Goal: Complete application form: Complete application form

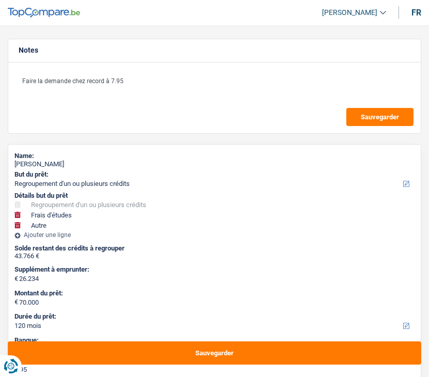
select select "refinancing"
select select "study"
select select "other"
select select "120"
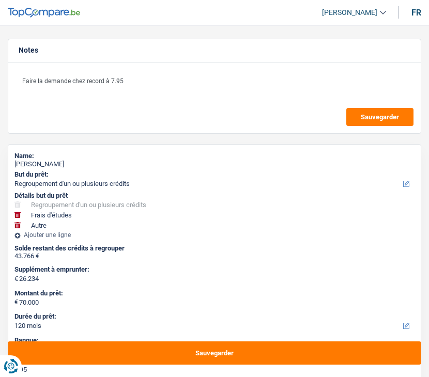
select select "120"
select select "refinancing"
select select "yes"
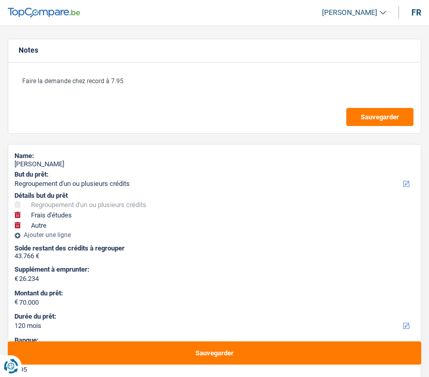
select select "study"
select select "yes"
select select "other"
select select "120"
select select "publicEmployee"
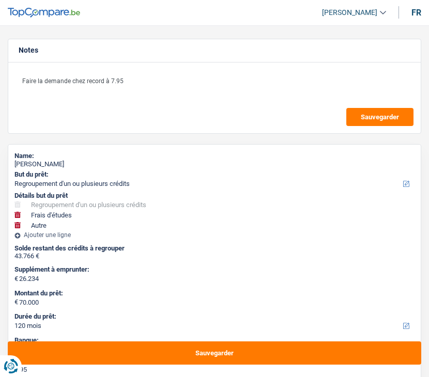
select select "netSalary"
select select "mealVouchers"
select select "other"
select select "familyAllowances"
select select "BE"
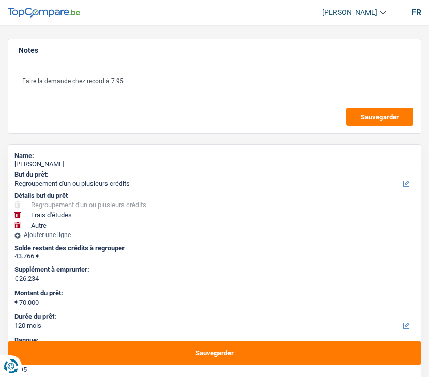
select select "bigCompanies"
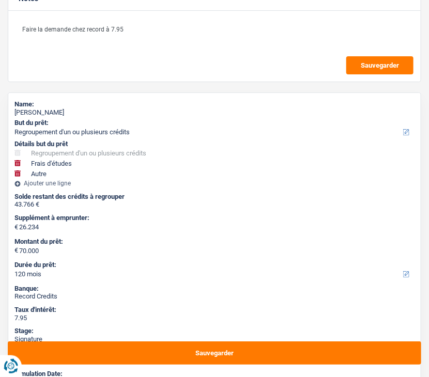
scroll to position [413, 0]
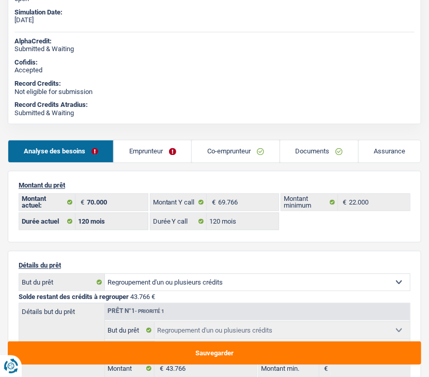
click at [159, 158] on link "Emprunteur" at bounding box center [153, 152] width 78 height 22
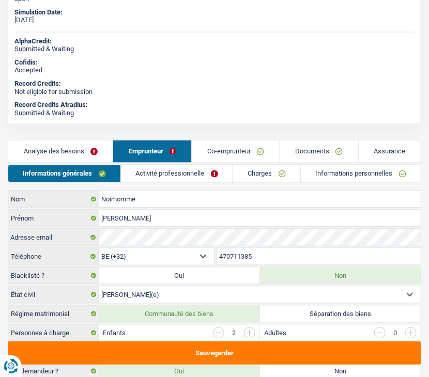
click at [159, 175] on link "Activité professionnelle" at bounding box center [177, 173] width 112 height 17
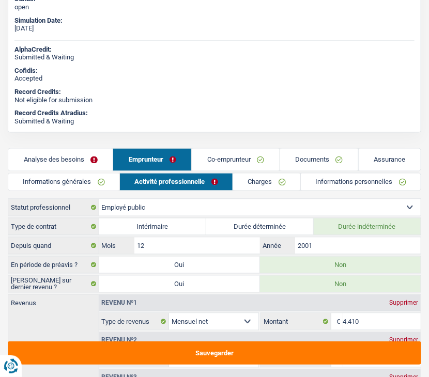
scroll to position [465, 0]
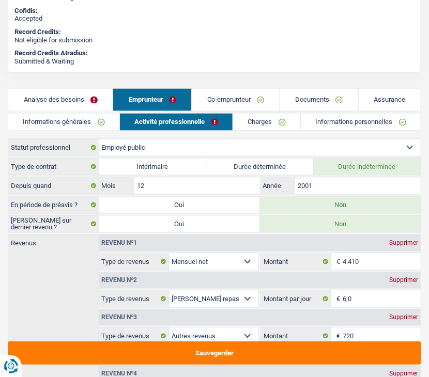
click at [242, 118] on link "Charges" at bounding box center [266, 122] width 67 height 17
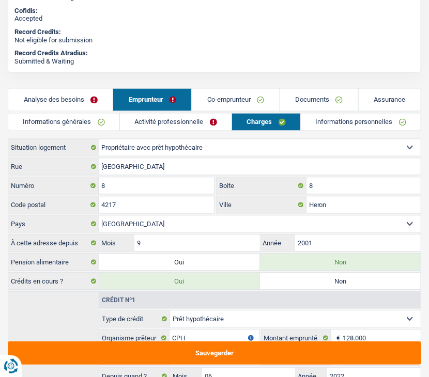
click at [236, 103] on link "Co-emprunteur" at bounding box center [235, 100] width 87 height 22
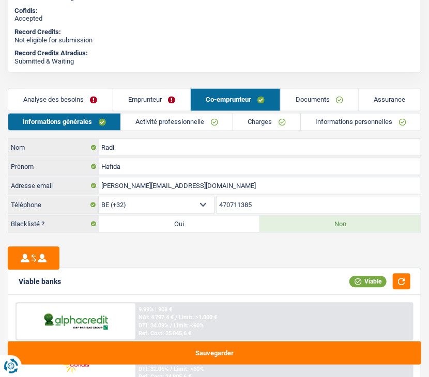
click at [208, 124] on link "Activité professionnelle" at bounding box center [177, 122] width 112 height 17
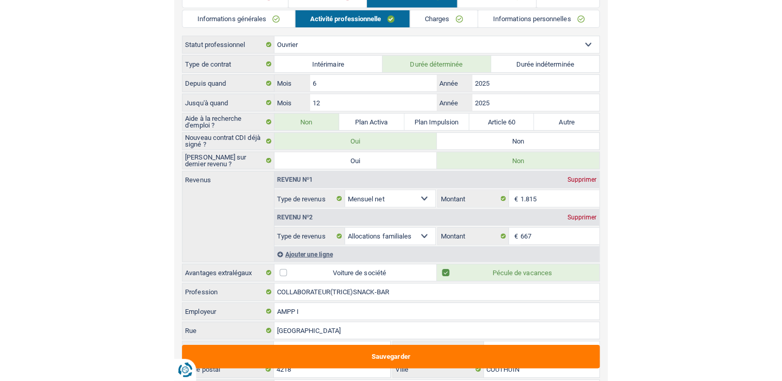
scroll to position [120, 0]
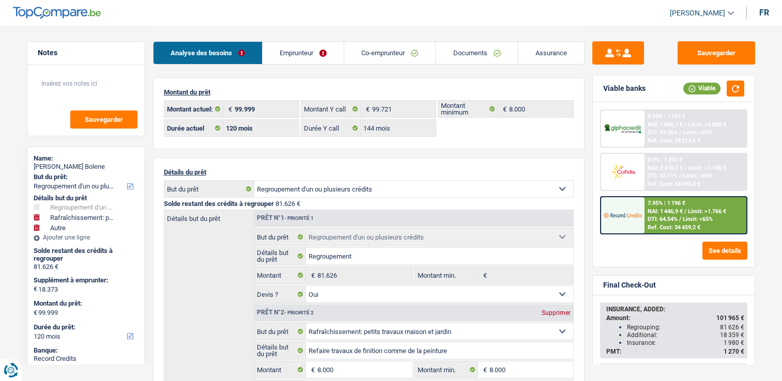
select select "refinancing"
select select "houseOrGarden"
select select "other"
select select "120"
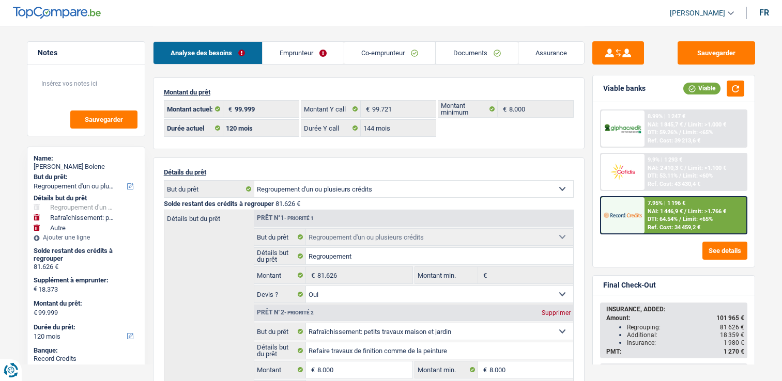
select select "120"
select select "144"
select select "refinancing"
select select "yes"
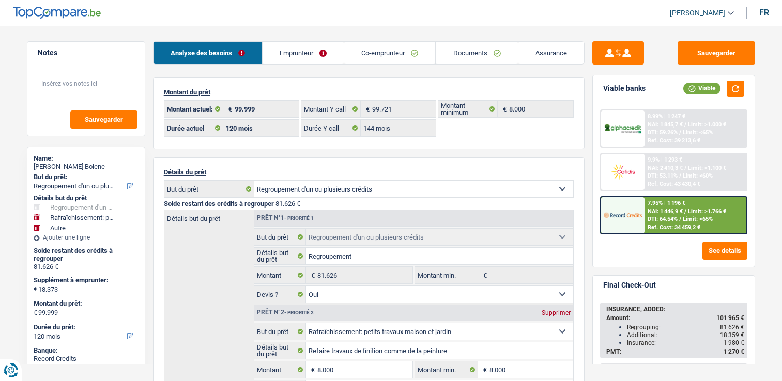
select select "houseOrGarden"
select select "false"
select select "other"
select select "120"
select select "privateEmployee"
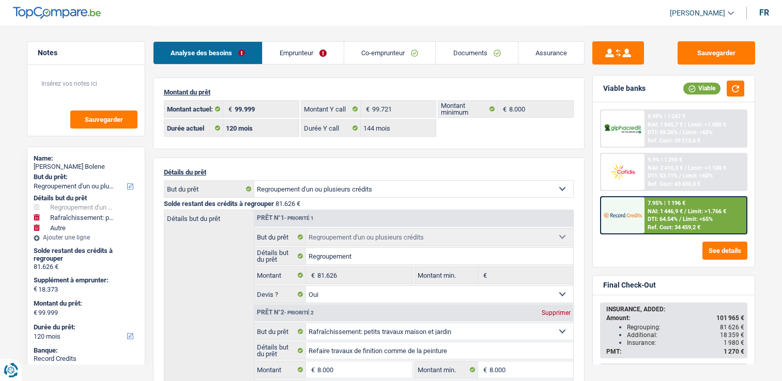
select select "netSalary"
select select "mealVouchers"
select select "familyAllowances"
select select "LU"
select select "bigCompanies"
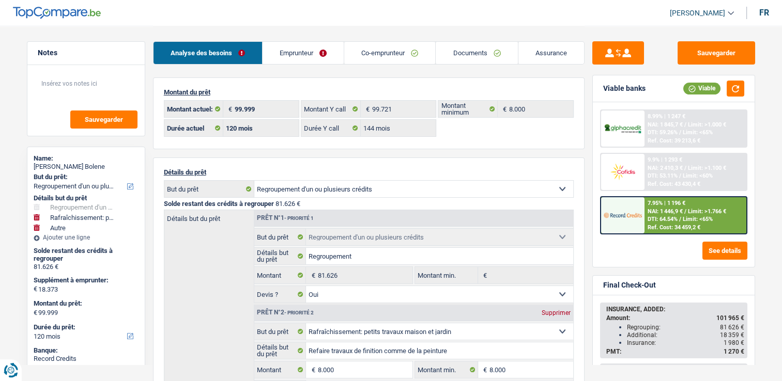
click at [320, 42] on link "Emprunteur" at bounding box center [303, 53] width 81 height 22
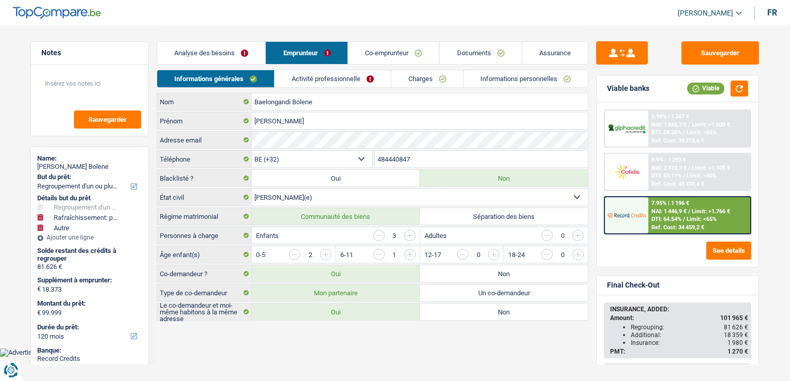
click at [320, 75] on link "Activité professionnelle" at bounding box center [332, 78] width 116 height 17
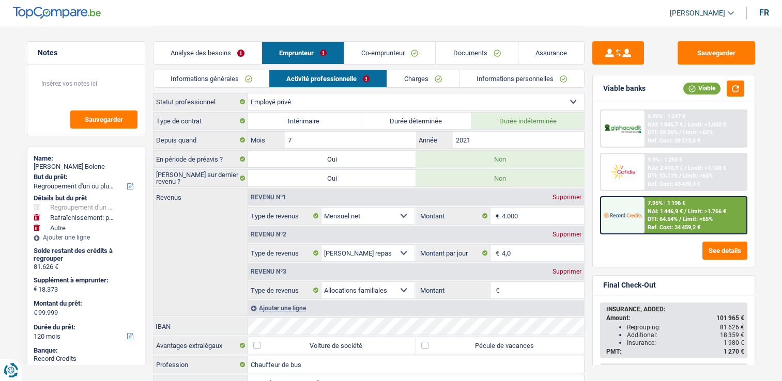
click at [381, 50] on link "Co-emprunteur" at bounding box center [389, 53] width 91 height 22
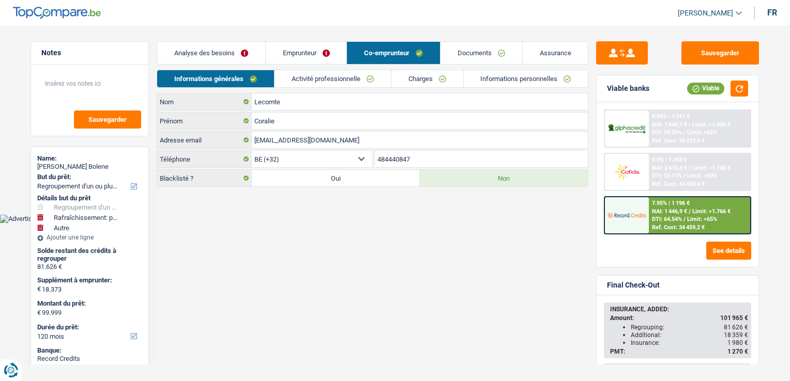
click at [338, 78] on link "Activité professionnelle" at bounding box center [332, 78] width 116 height 17
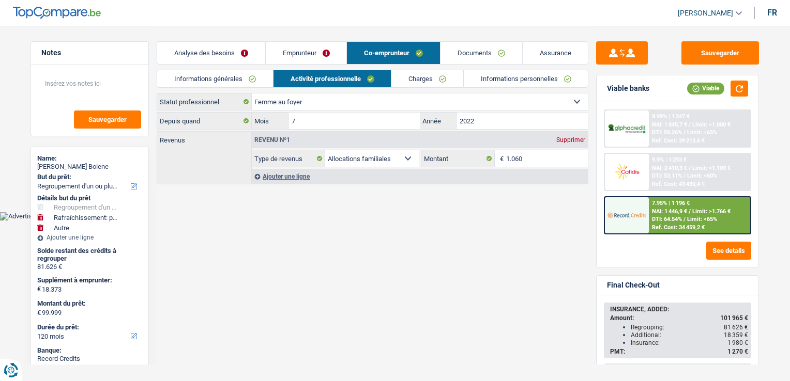
click at [297, 60] on link "Emprunteur" at bounding box center [306, 53] width 81 height 22
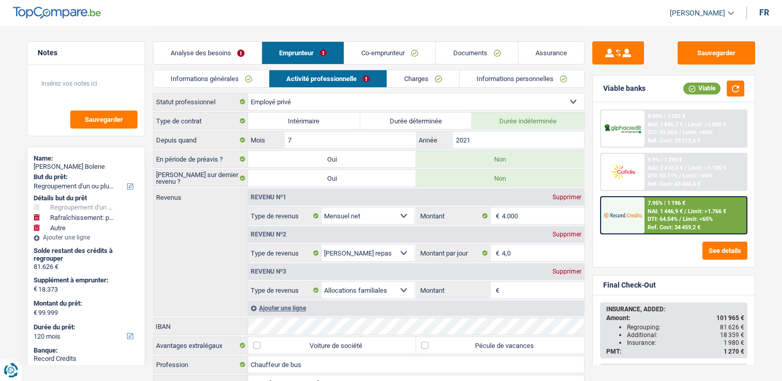
click at [363, 54] on link "Co-emprunteur" at bounding box center [389, 53] width 91 height 22
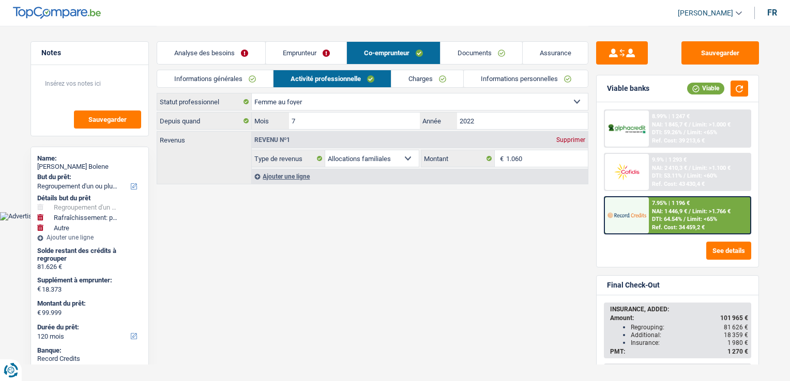
click at [213, 82] on link "Informations générales" at bounding box center [215, 78] width 116 height 17
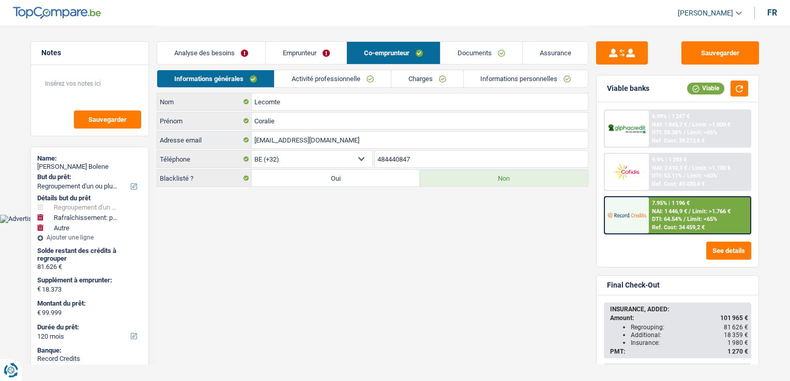
click at [275, 51] on link "Emprunteur" at bounding box center [306, 53] width 81 height 22
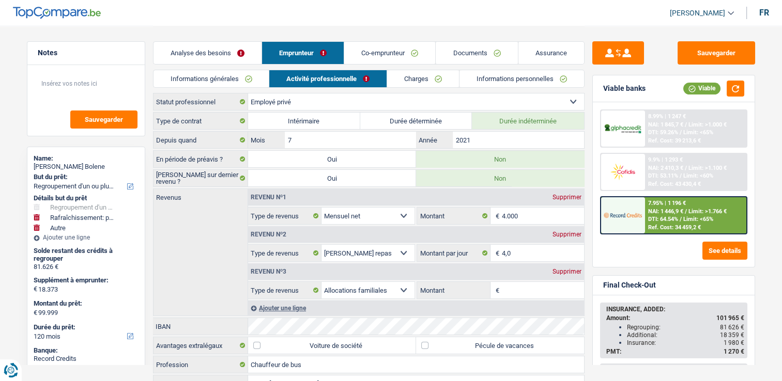
click at [249, 73] on link "Informations générales" at bounding box center [211, 78] width 116 height 17
